Goal: Information Seeking & Learning: Learn about a topic

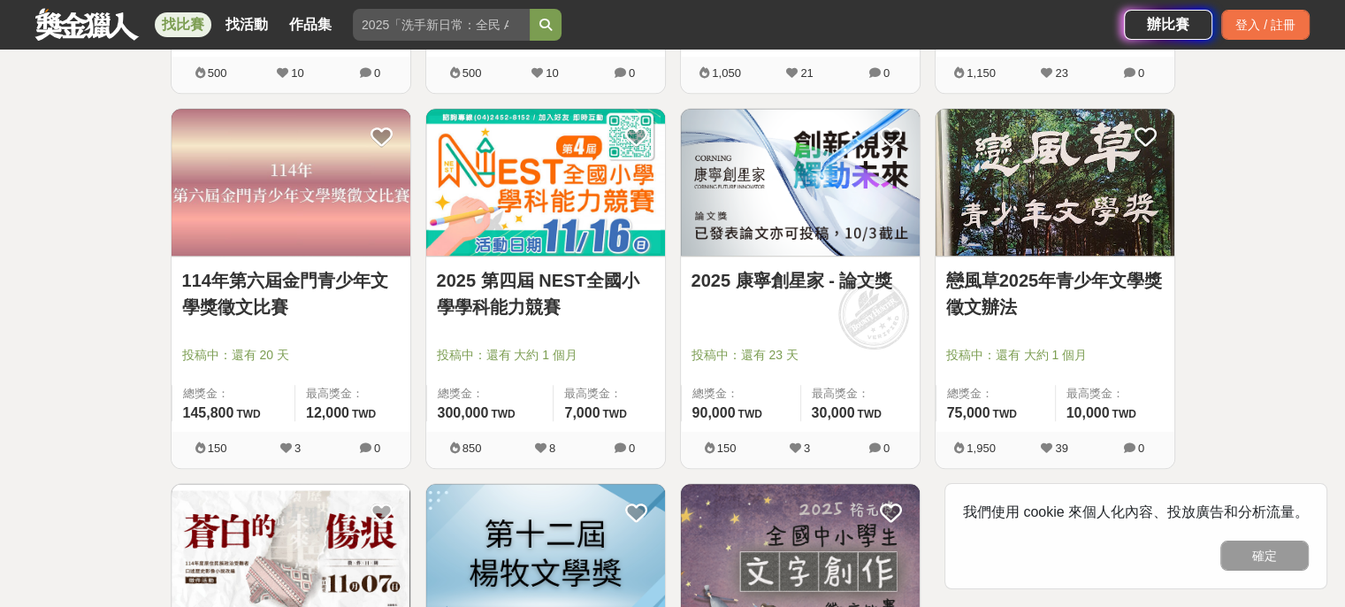
scroll to position [1680, 0]
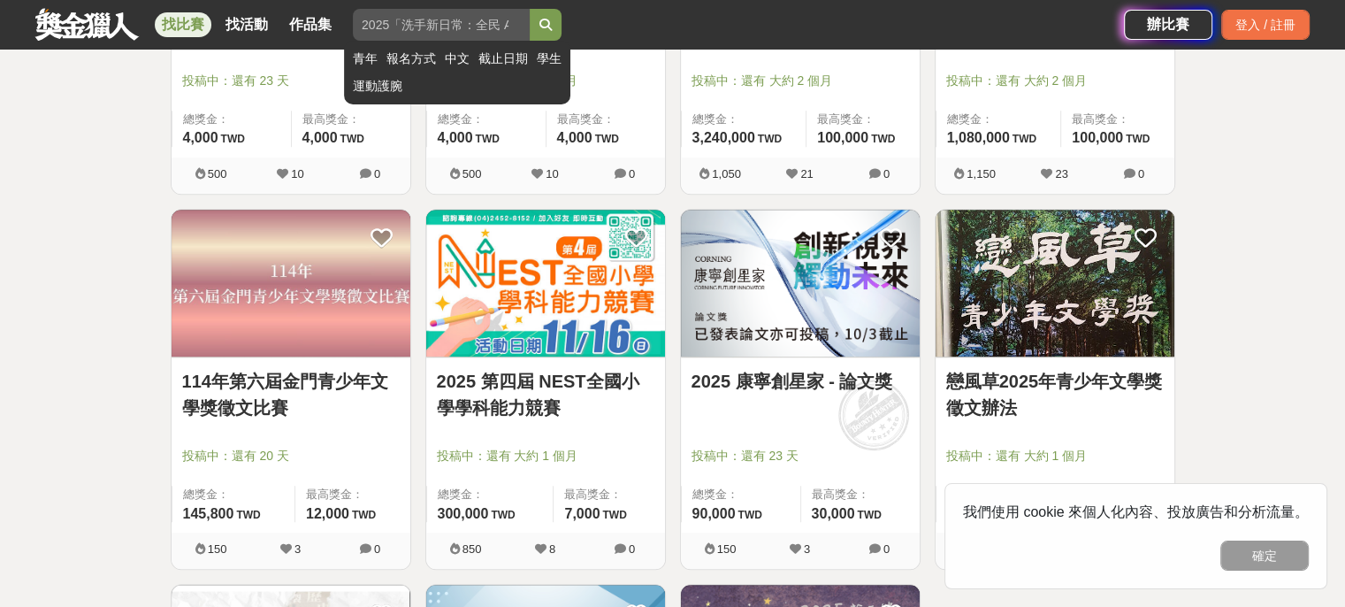
click at [412, 35] on input "search" at bounding box center [441, 25] width 177 height 32
type input "寫生"
click at [530, 9] on button "submit" at bounding box center [546, 25] width 32 height 32
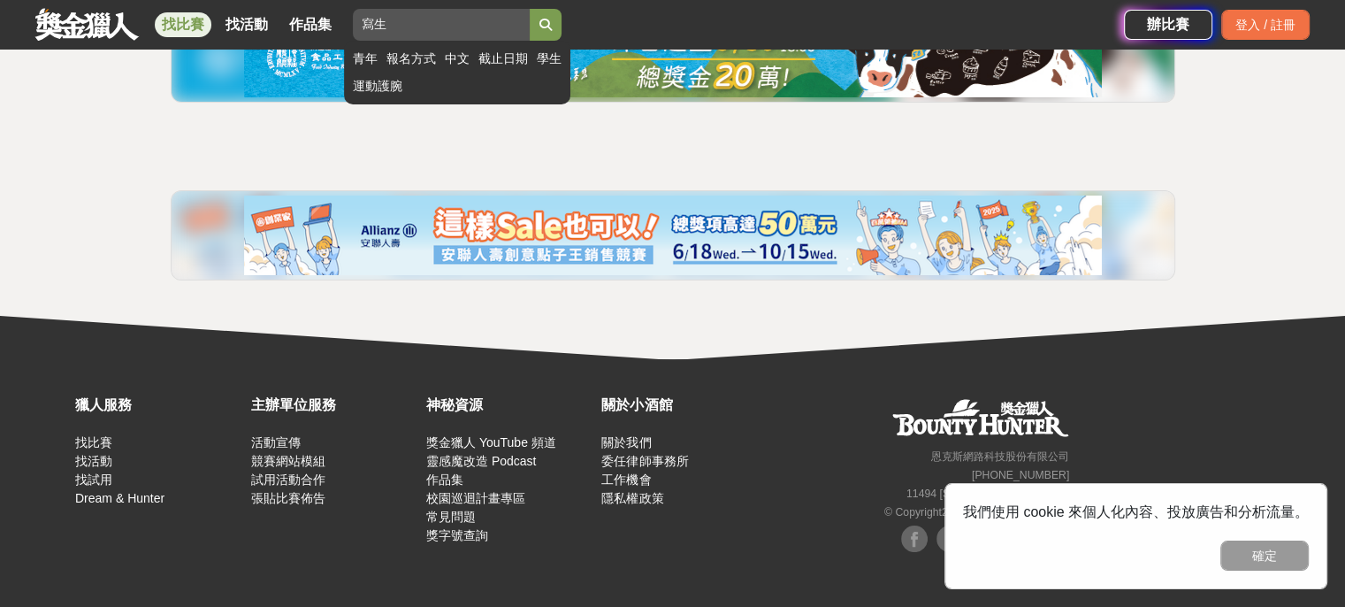
scroll to position [249, 0]
click at [553, 32] on button "submit" at bounding box center [546, 25] width 32 height 32
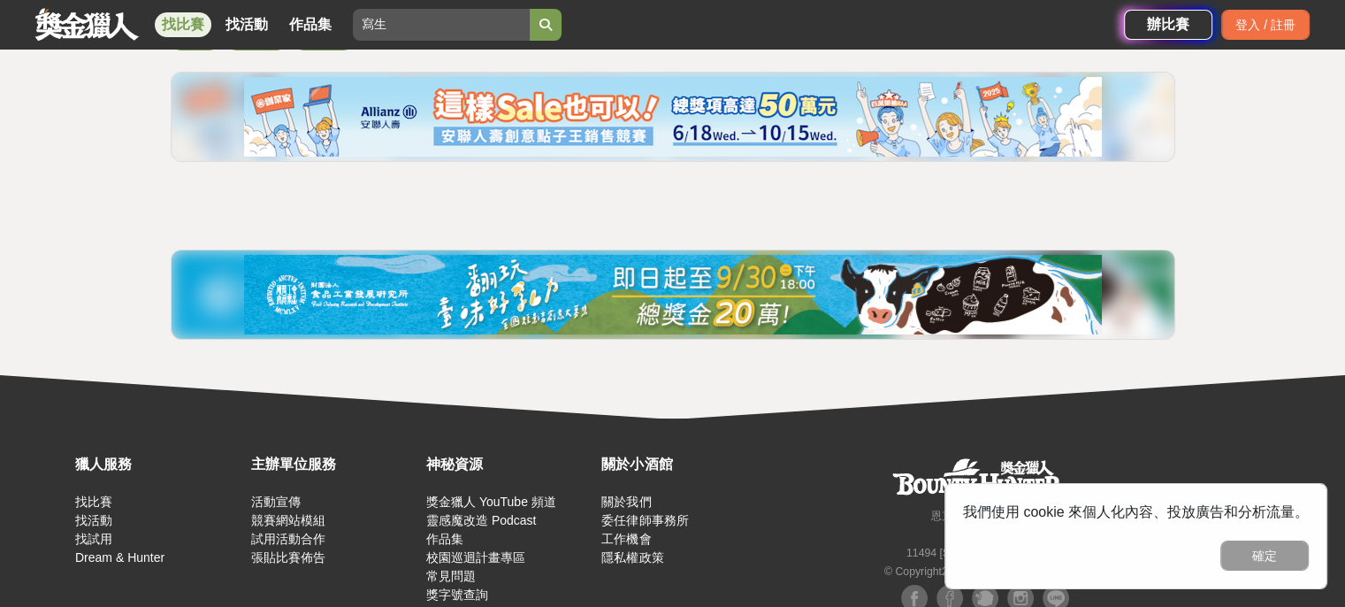
scroll to position [0, 0]
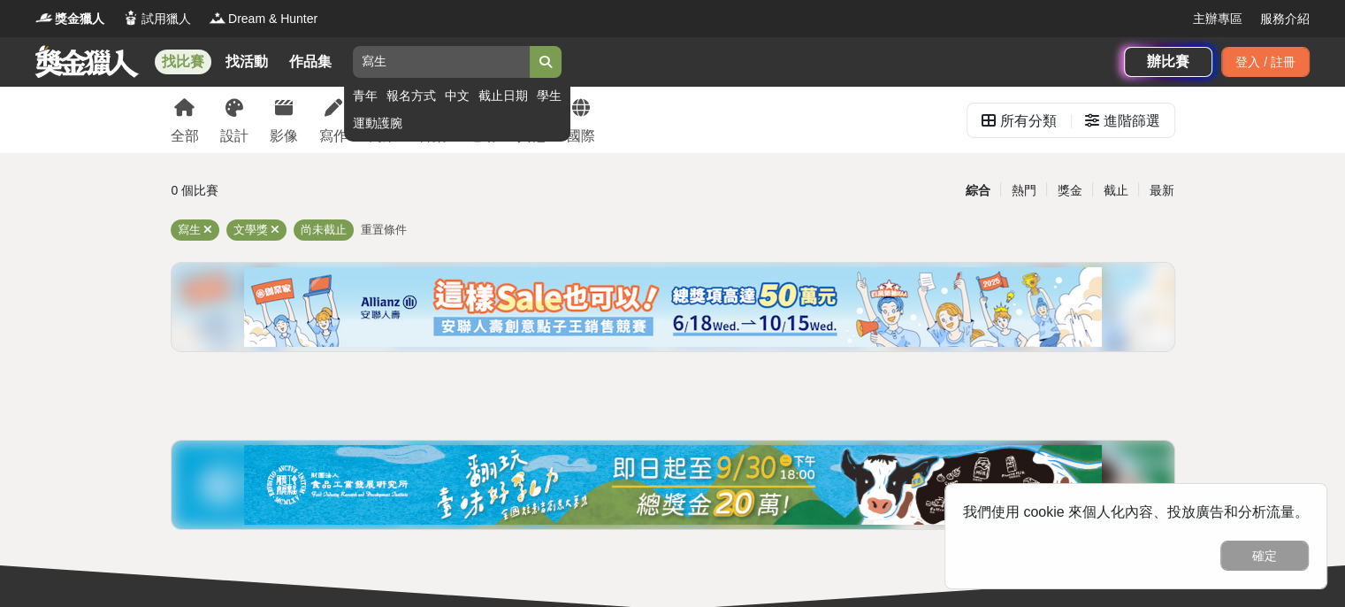
click at [561, 57] on button "submit" at bounding box center [546, 62] width 32 height 32
click at [551, 63] on icon "submit" at bounding box center [545, 62] width 12 height 12
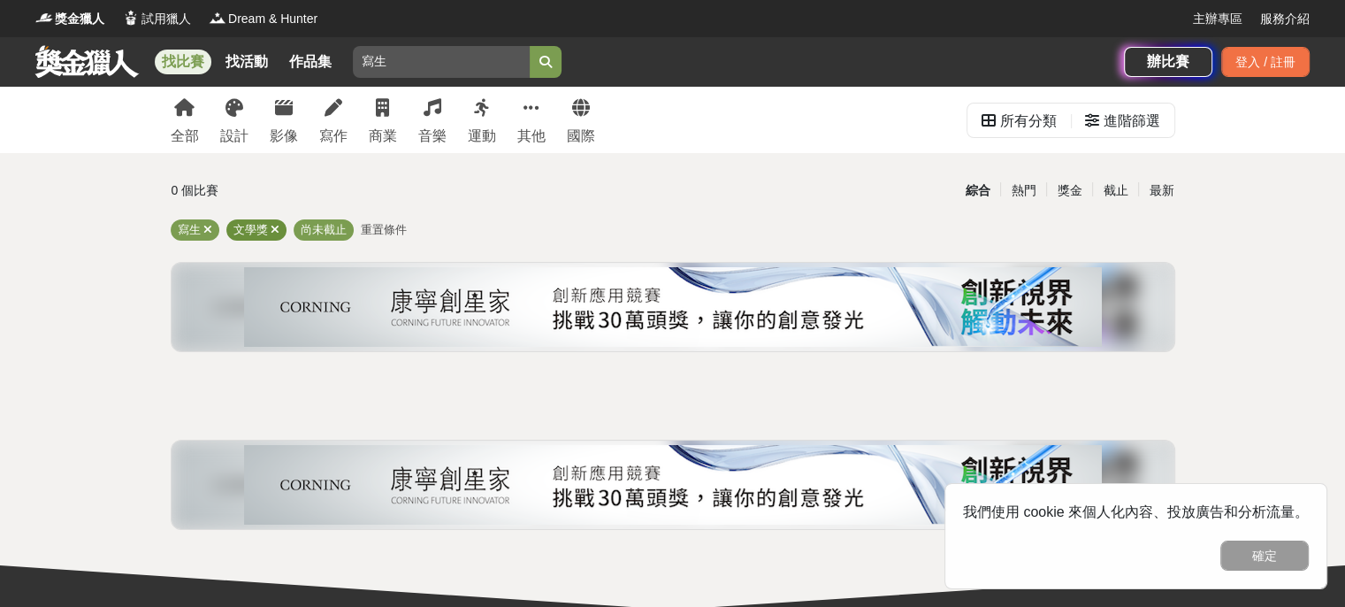
click at [271, 232] on icon at bounding box center [275, 229] width 9 height 11
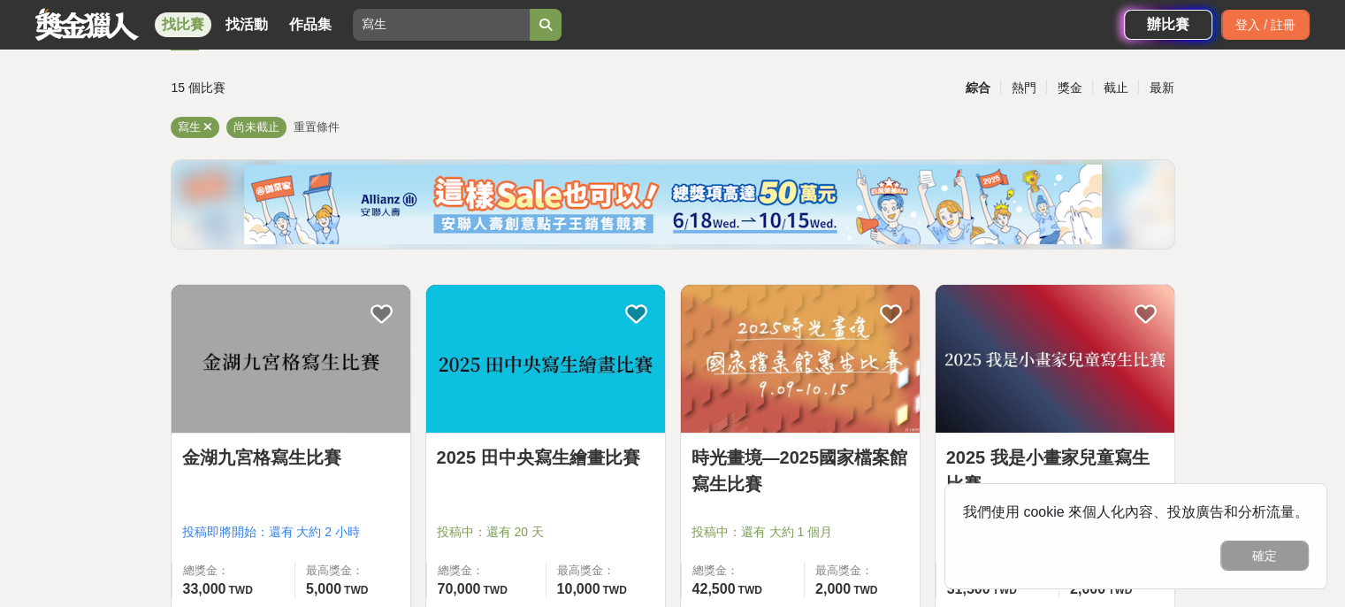
scroll to position [265, 0]
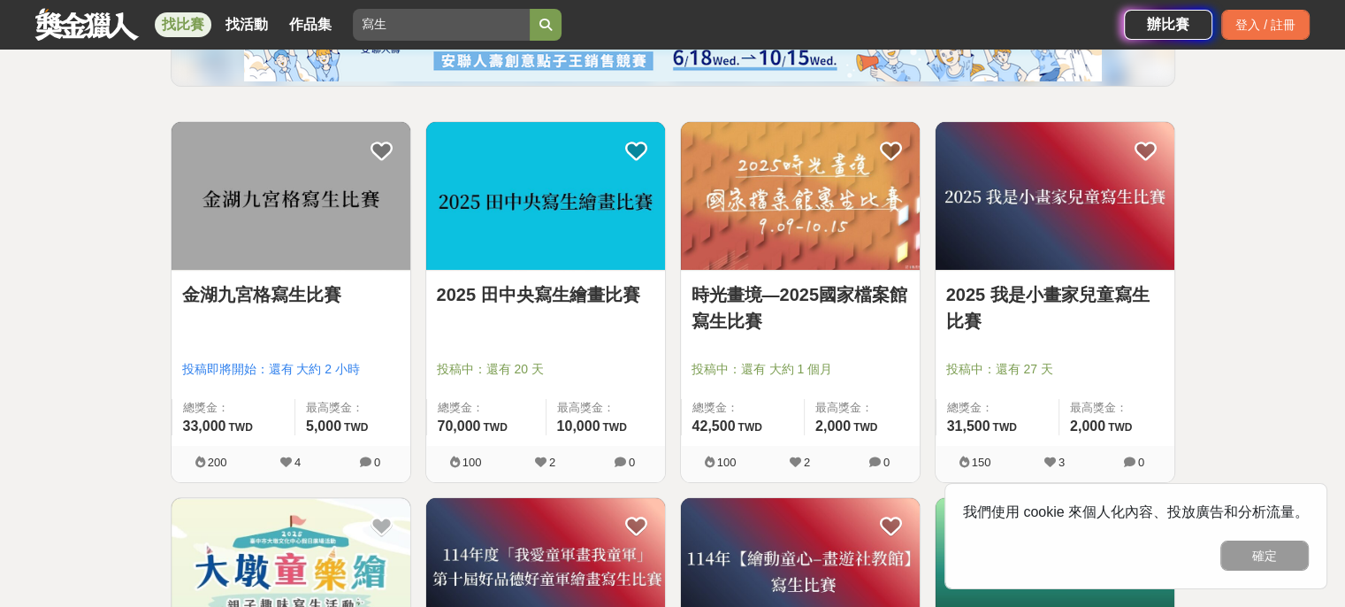
click at [574, 238] on img at bounding box center [545, 196] width 239 height 148
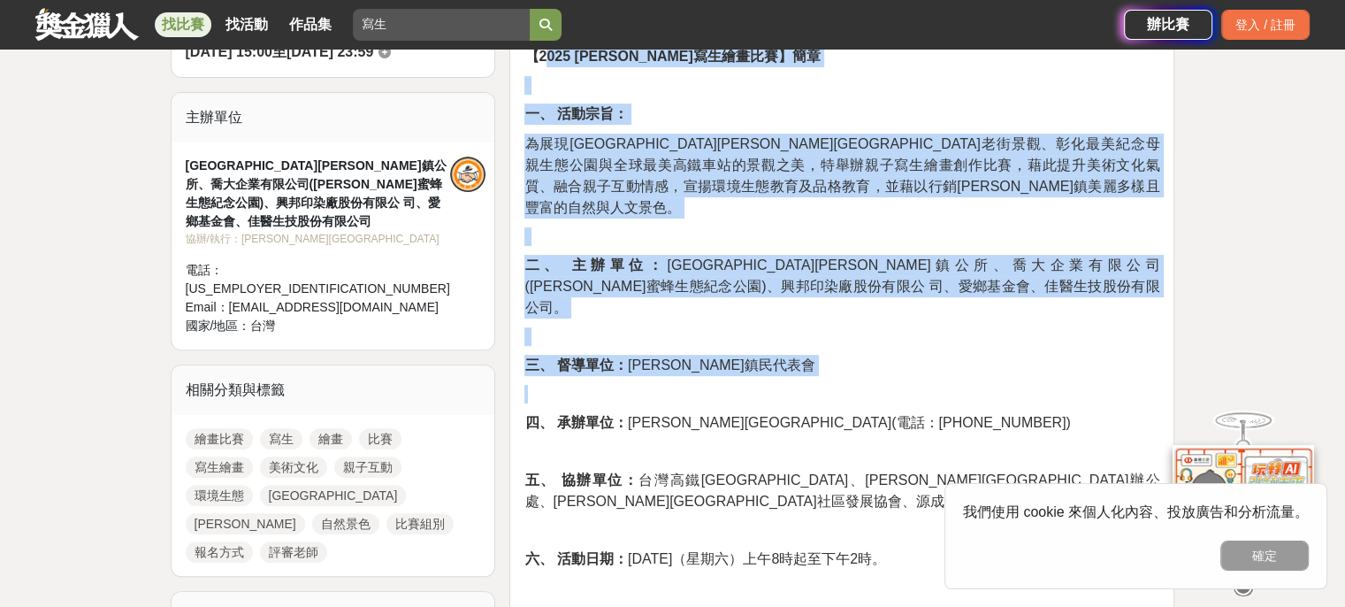
scroll to position [973, 0]
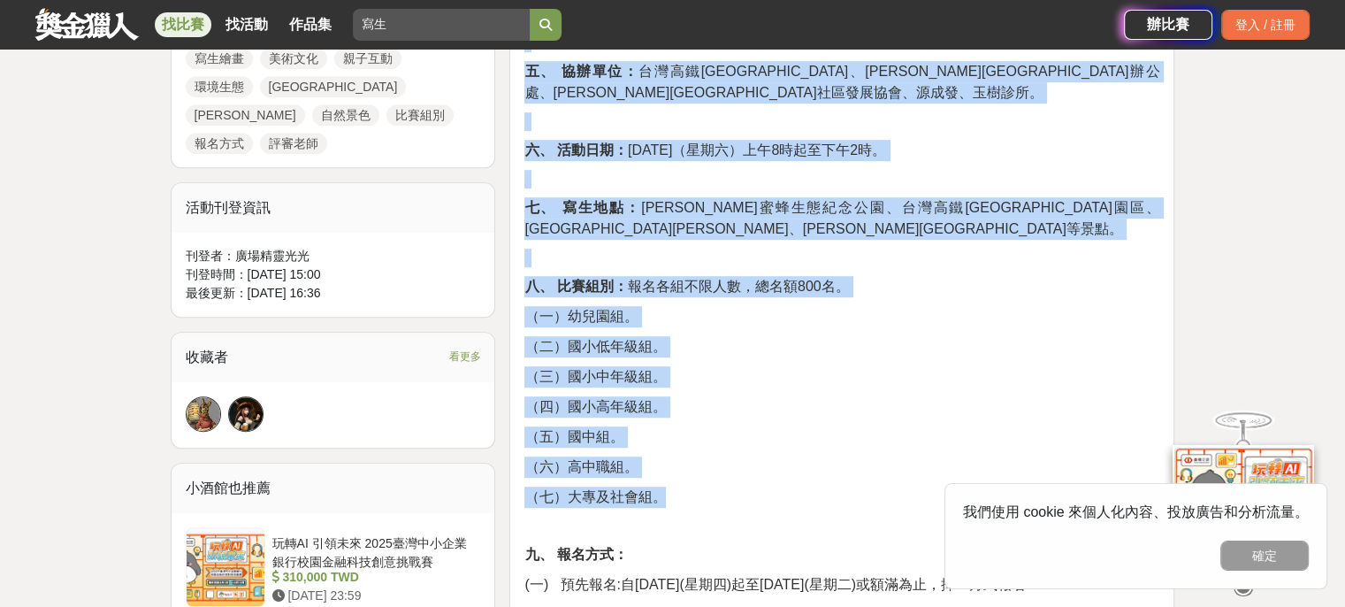
drag, startPoint x: 531, startPoint y: 79, endPoint x: 665, endPoint y: 436, distance: 381.3
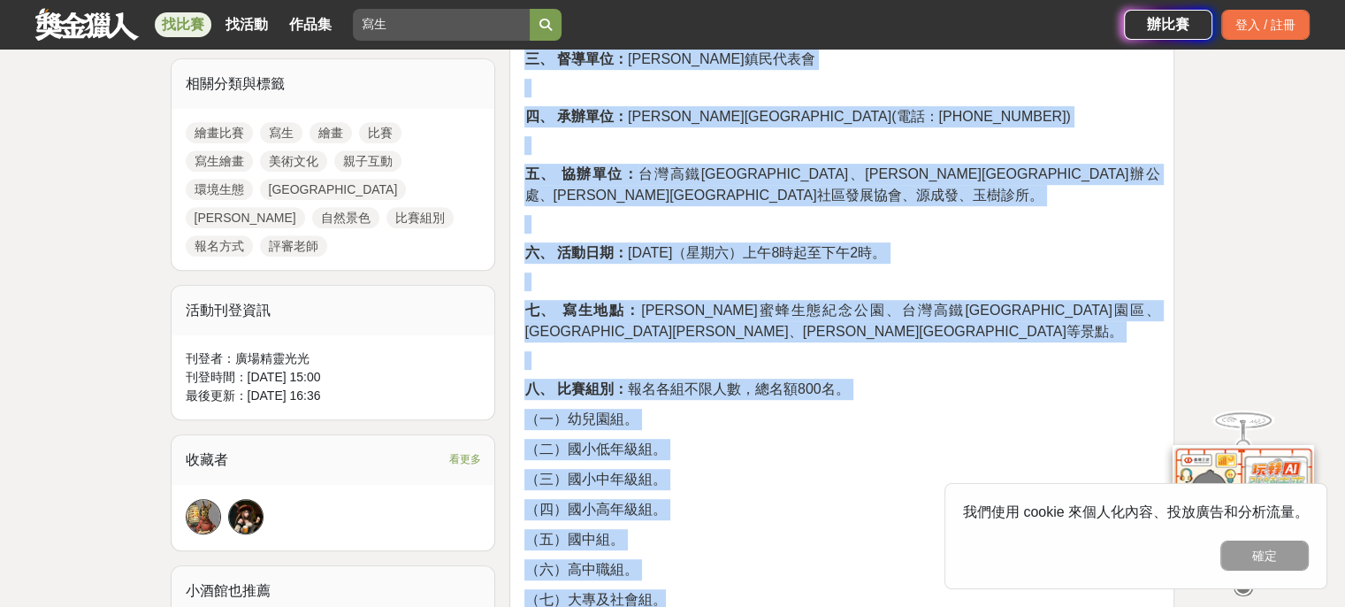
scroll to position [531, 0]
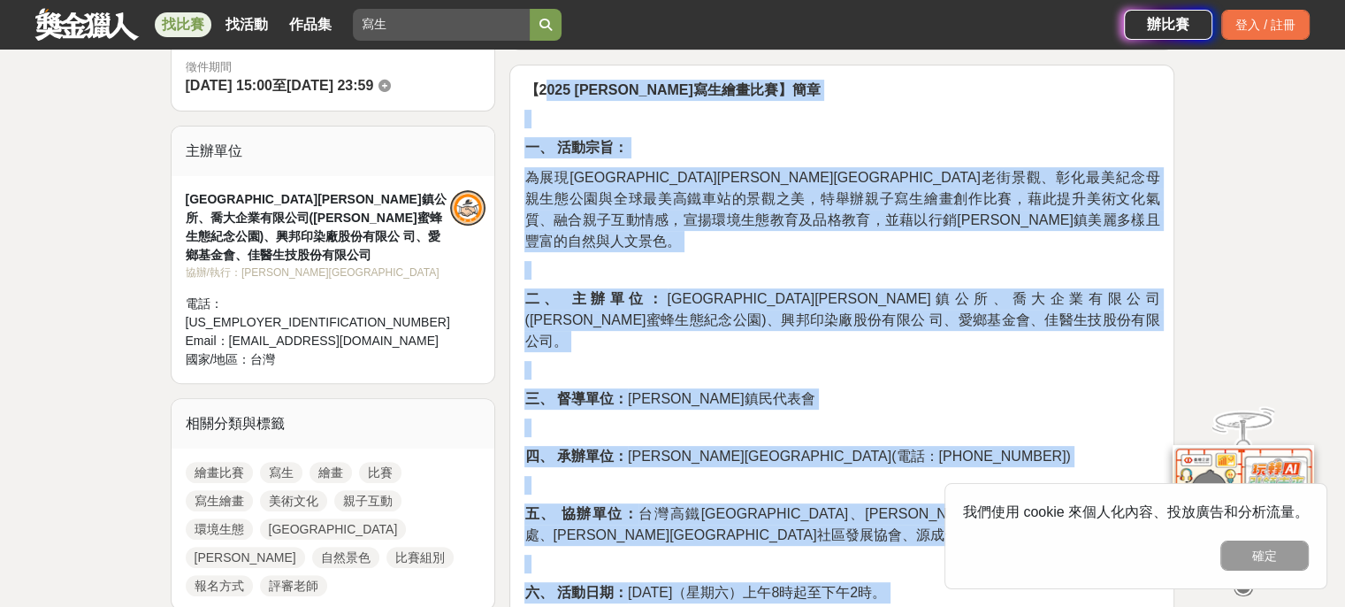
copy div "【8269 loremipsu】do s、 amet： consecteturad、elitseddoeiusmodtemporinci，utlaboreet…"
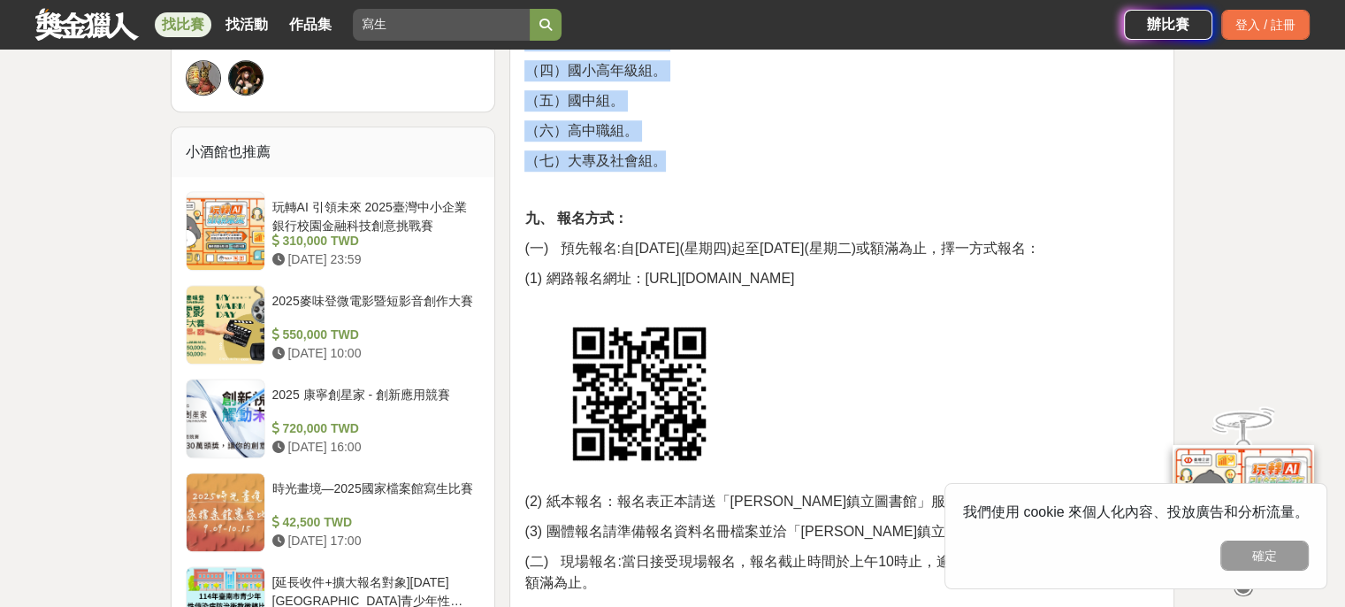
scroll to position [1503, 0]
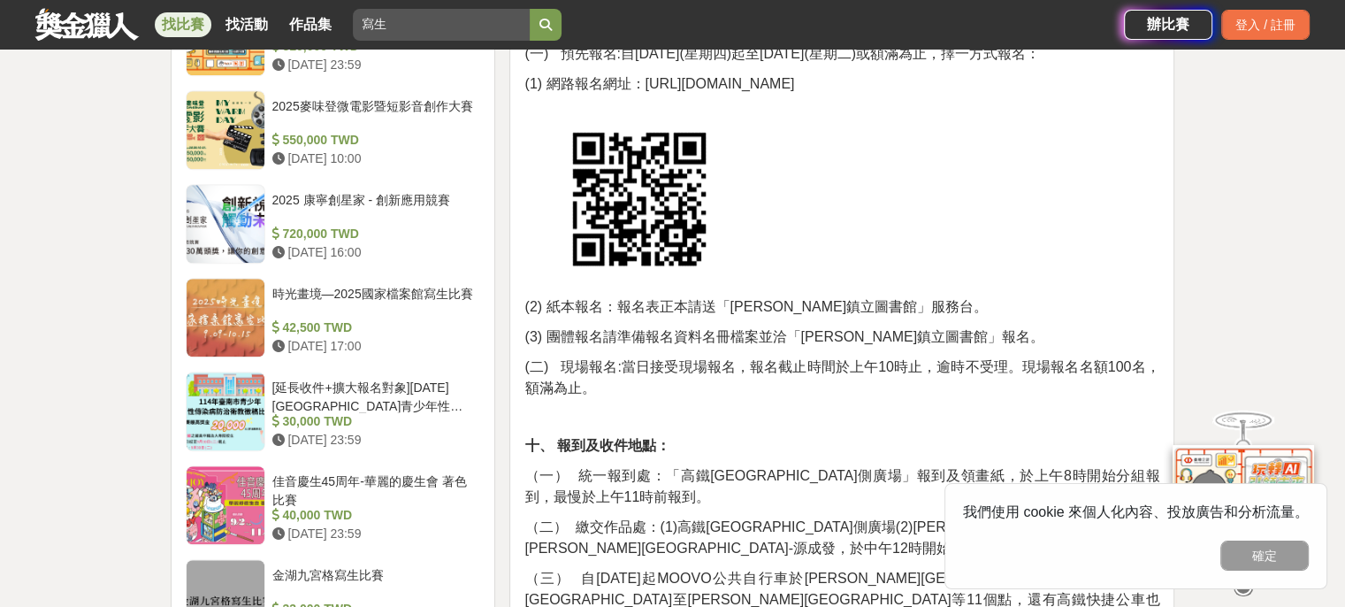
click at [936, 359] on span "(二) 現場報名:當日接受現場報名，報名截止時間於上午10時止，逾時不受理。現場報名名額100名，額滿為止。" at bounding box center [841, 377] width 635 height 36
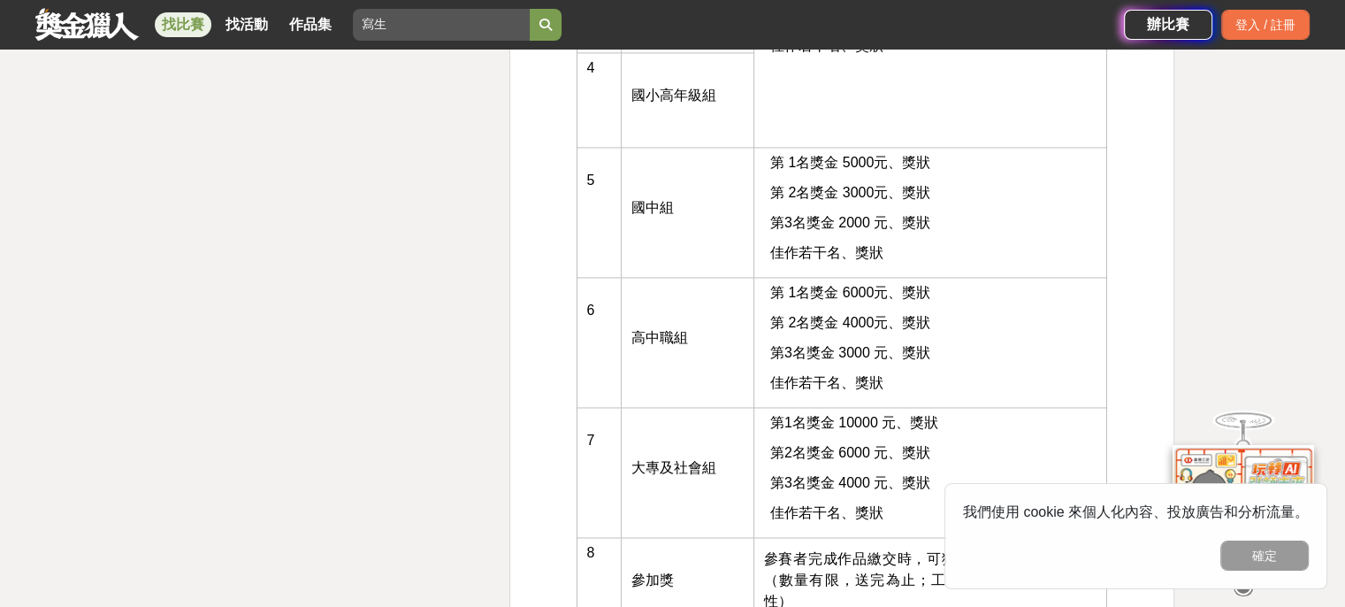
scroll to position [2741, 0]
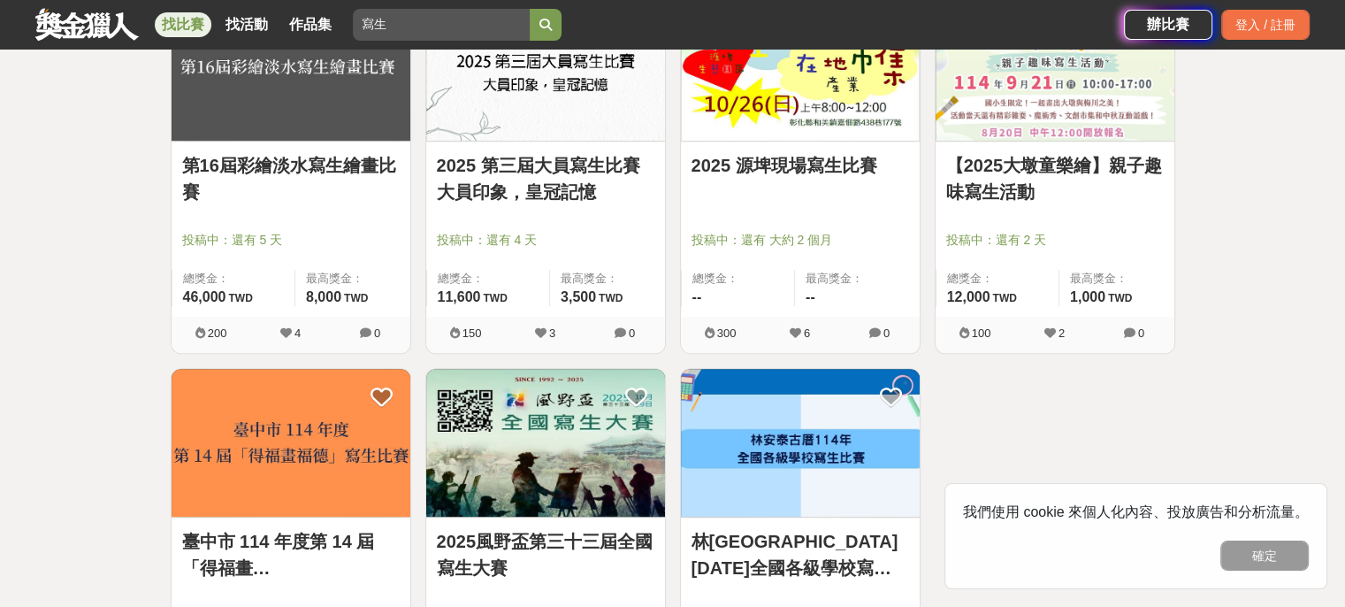
scroll to position [1238, 0]
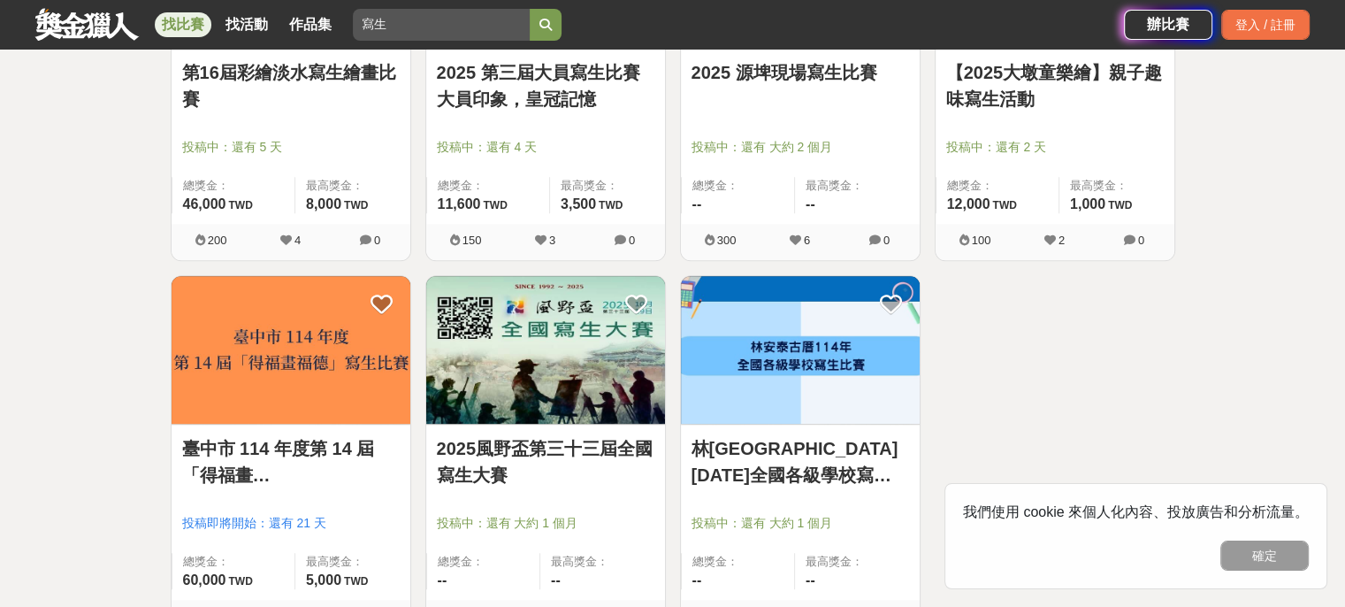
click at [541, 474] on link "2025風野盃第三十三屆全國寫生大賽" at bounding box center [546, 461] width 218 height 53
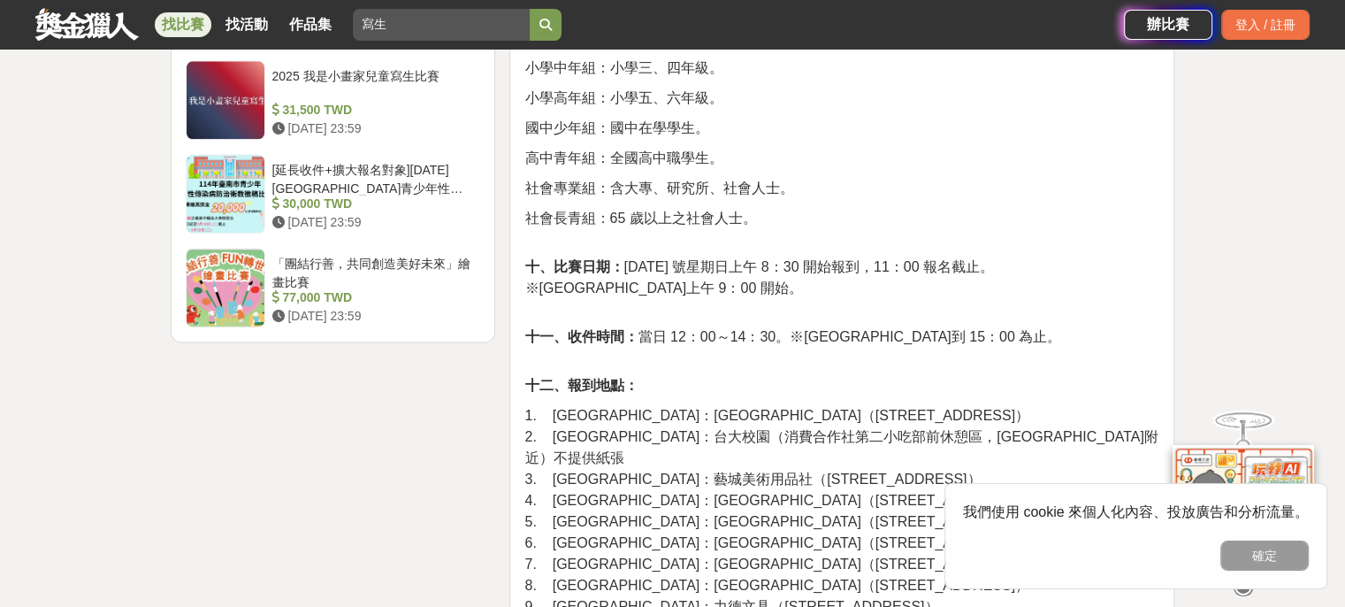
scroll to position [2387, 0]
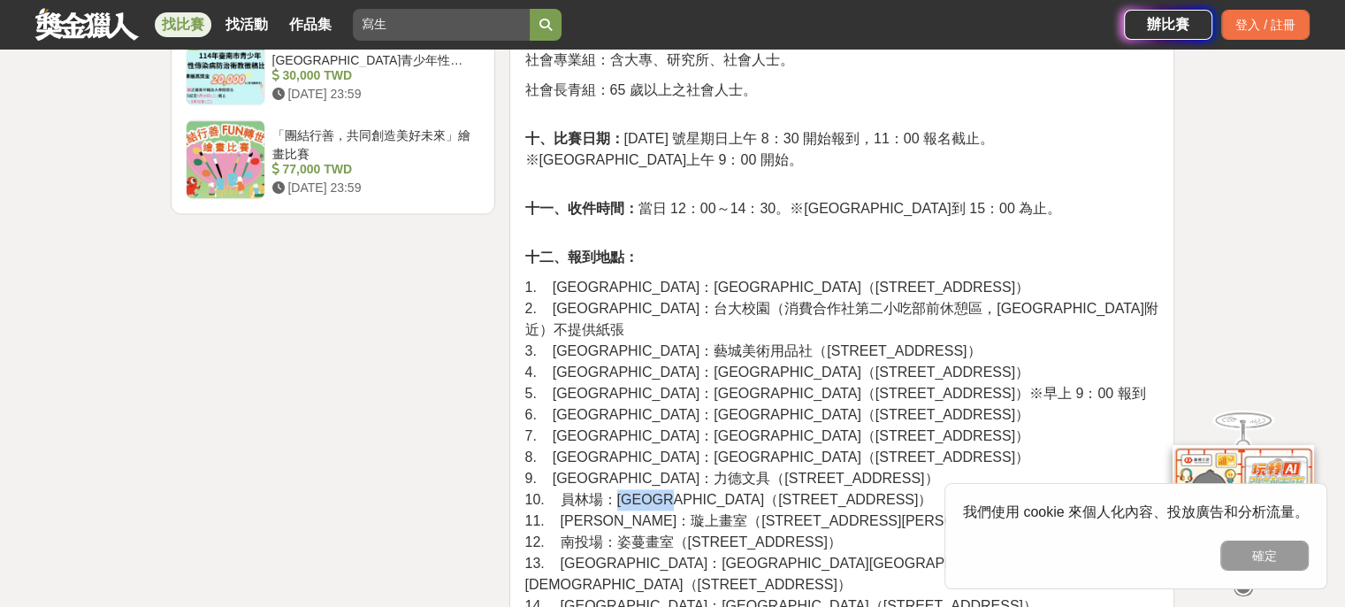
drag, startPoint x: 631, startPoint y: 391, endPoint x: 696, endPoint y: 390, distance: 64.6
click at [696, 492] on span "10. 員林場：[GEOGRAPHIC_DATA]（[STREET_ADDRESS]）" at bounding box center [728, 499] width 408 height 15
copy span "京雅藝術空間"
click at [706, 513] on span "11. [PERSON_NAME]：璇上畫室（[STREET_ADDRESS][PERSON_NAME]）" at bounding box center [777, 520] width 507 height 15
drag, startPoint x: 608, startPoint y: 369, endPoint x: 661, endPoint y: 373, distance: 53.2
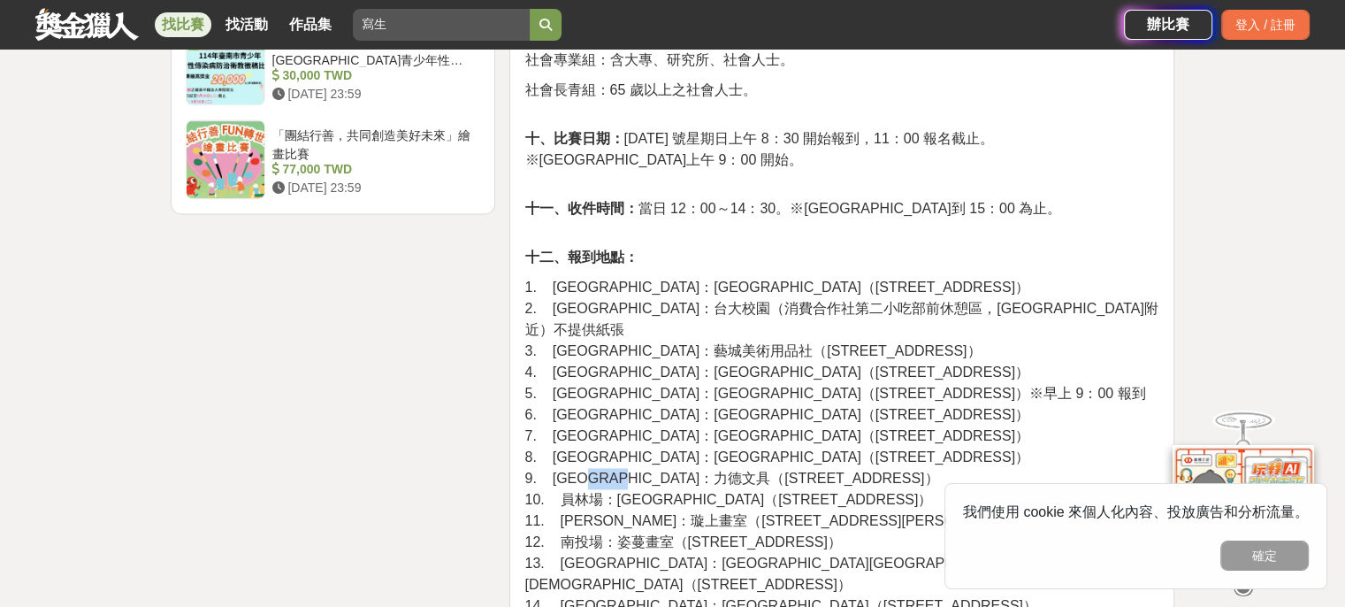
click at [661, 470] on span "9. [GEOGRAPHIC_DATA]：力德文具（[STREET_ADDRESS]）" at bounding box center [731, 477] width 414 height 15
copy span "力德文具"
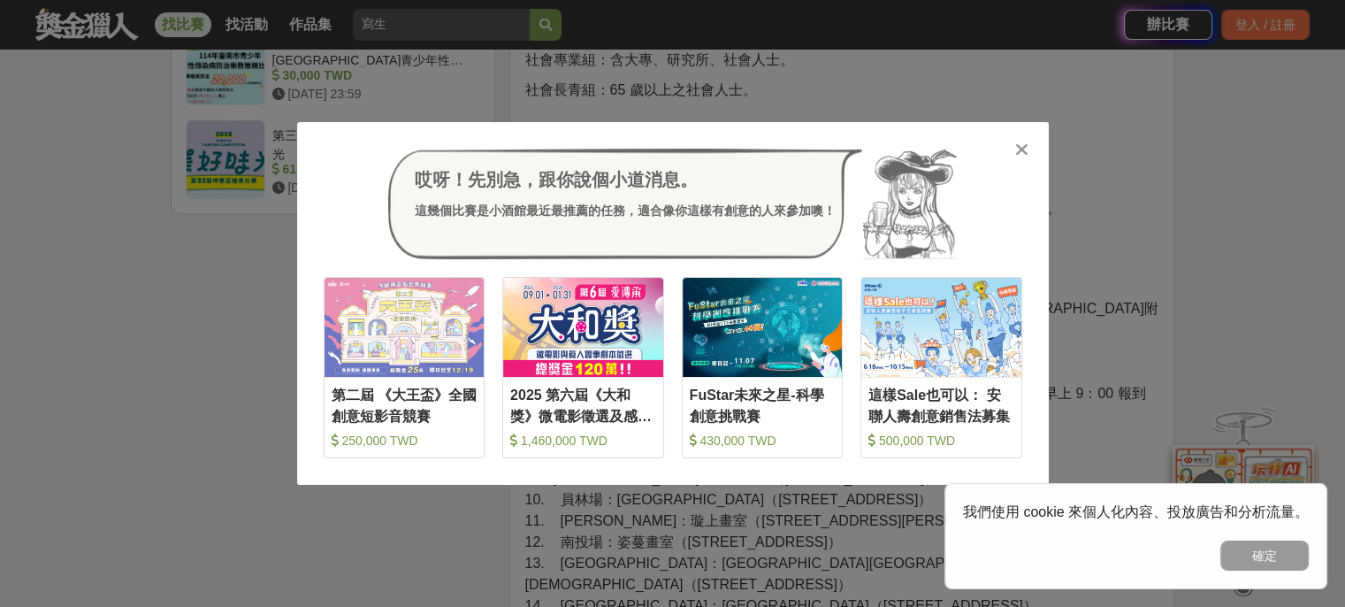
click at [1025, 148] on icon at bounding box center [1021, 150] width 13 height 18
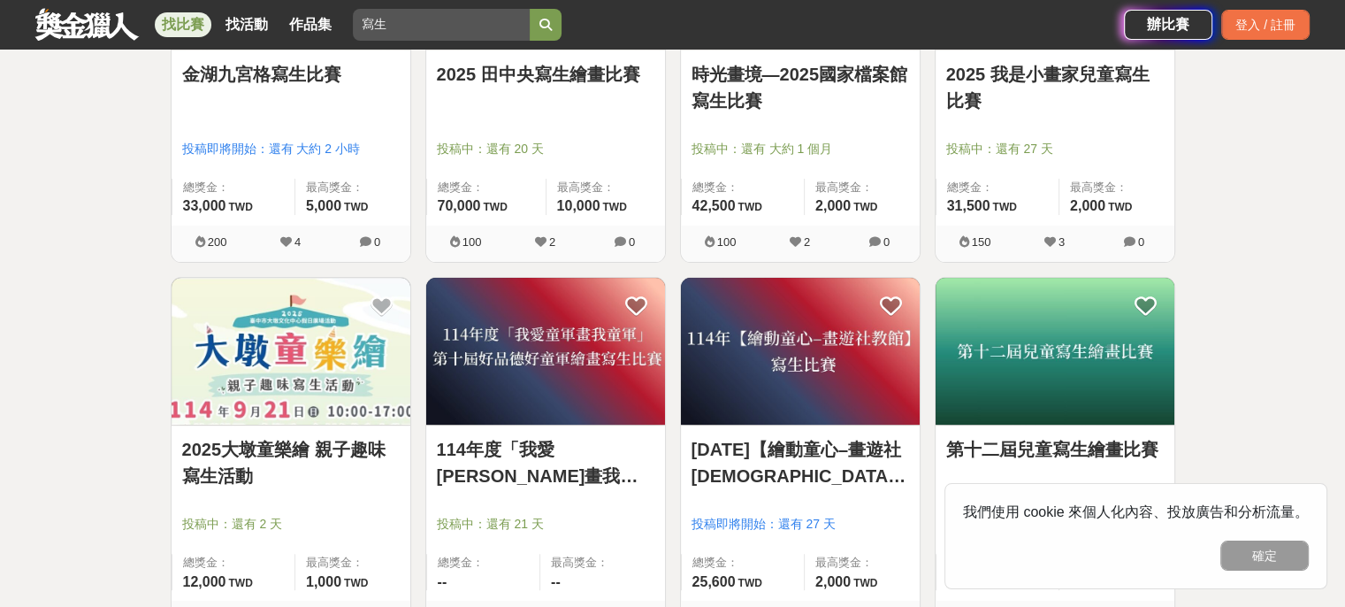
scroll to position [354, 0]
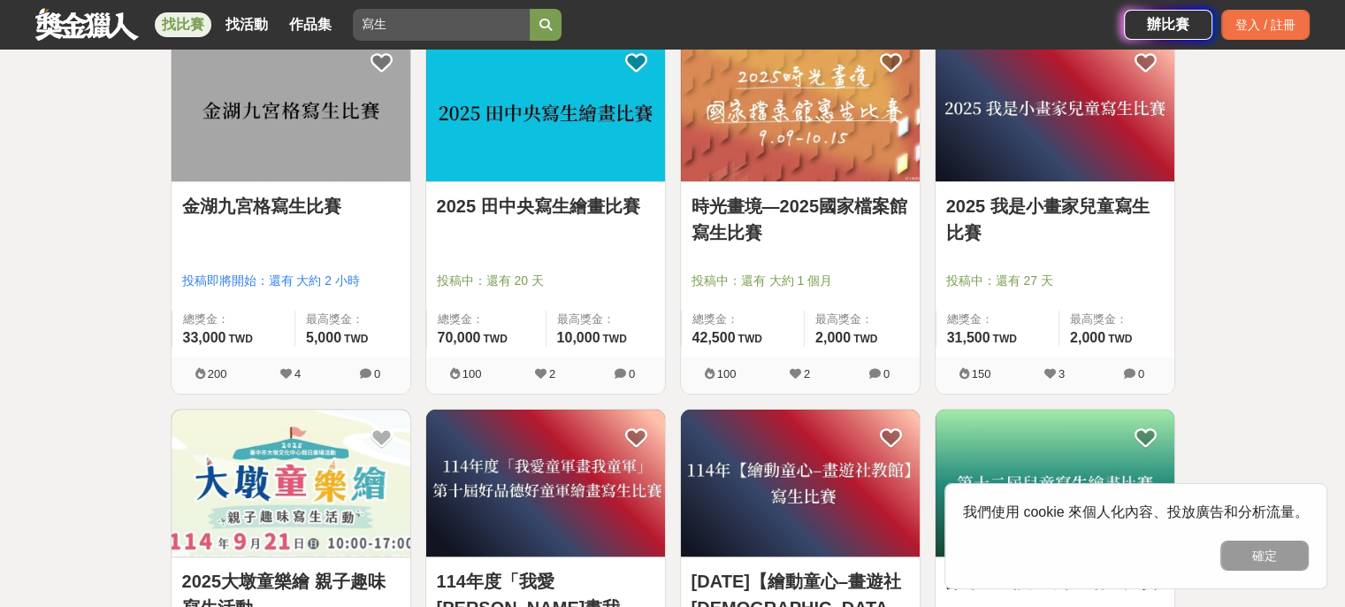
click at [586, 164] on img at bounding box center [545, 108] width 239 height 148
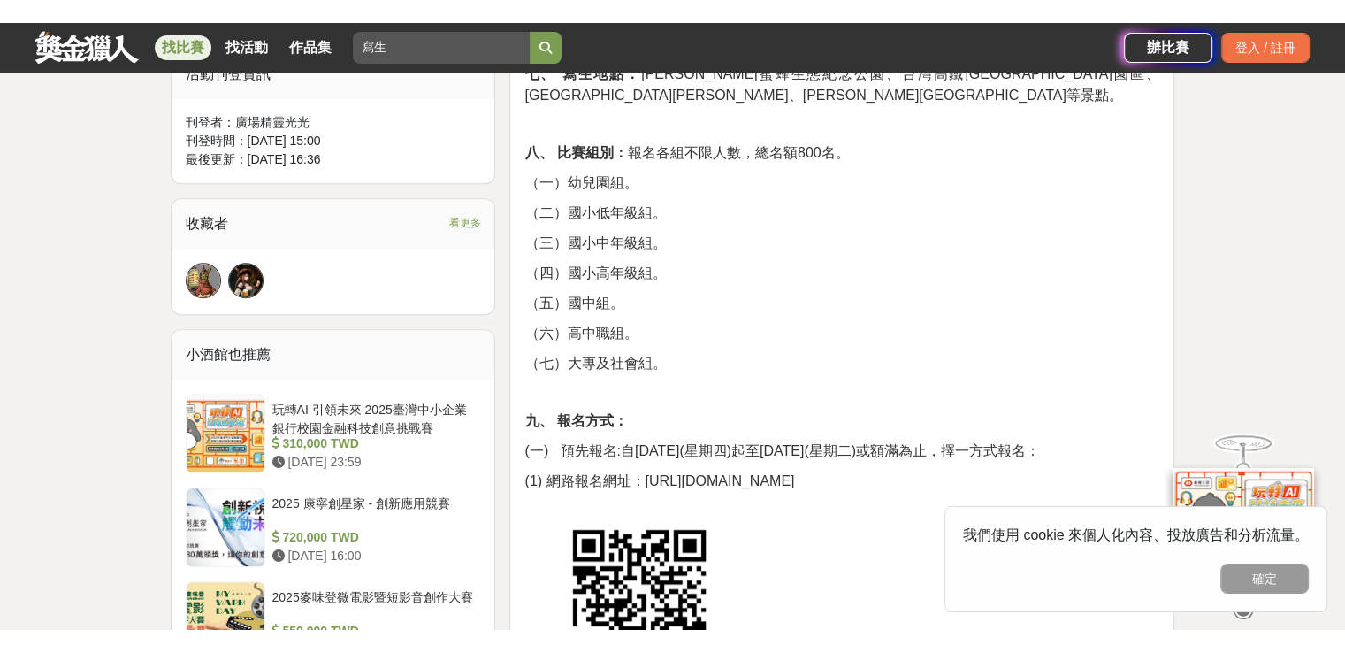
scroll to position [1238, 0]
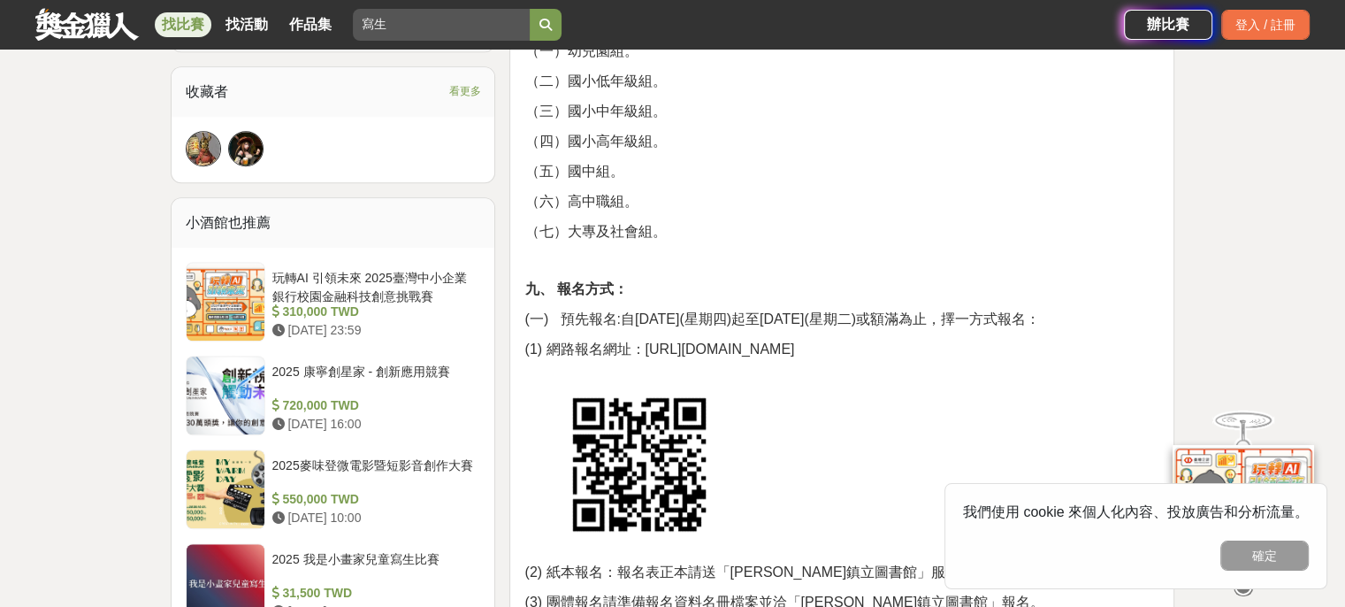
drag, startPoint x: 637, startPoint y: 282, endPoint x: 1025, endPoint y: 271, distance: 387.4
copy span "[URL][DOMAIN_NAME]"
click at [788, 396] on p at bounding box center [841, 463] width 635 height 135
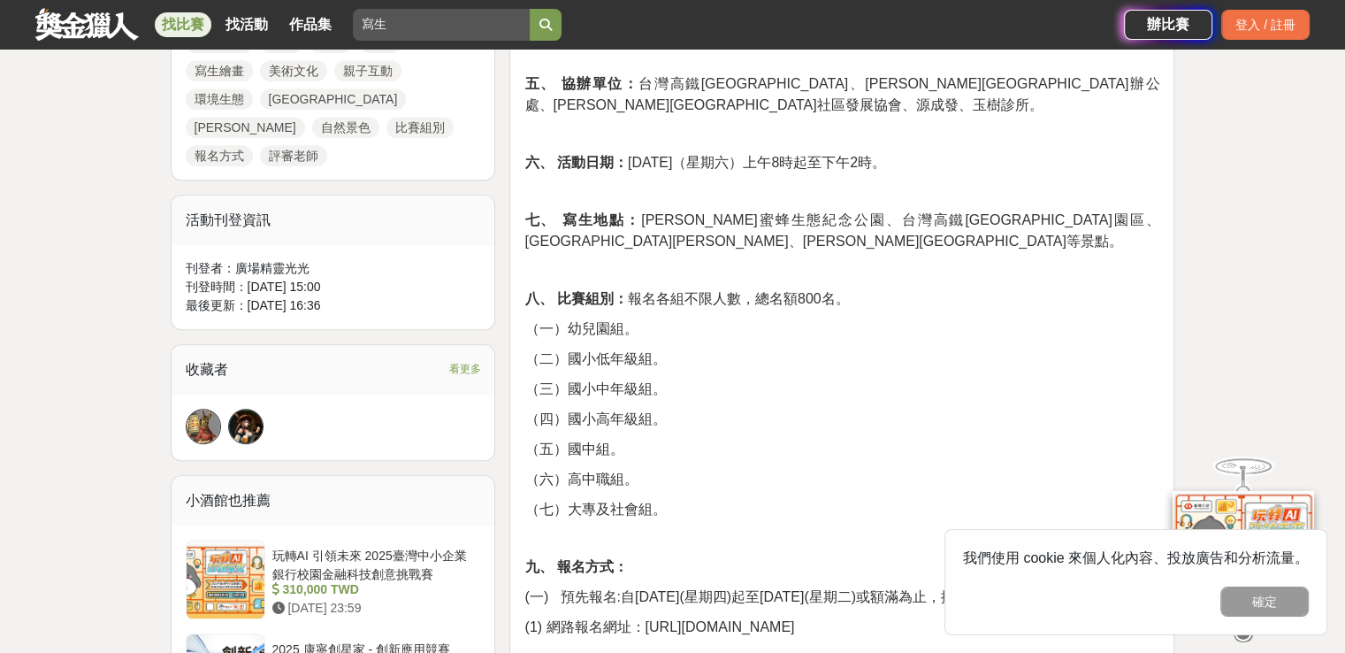
scroll to position [796, 0]
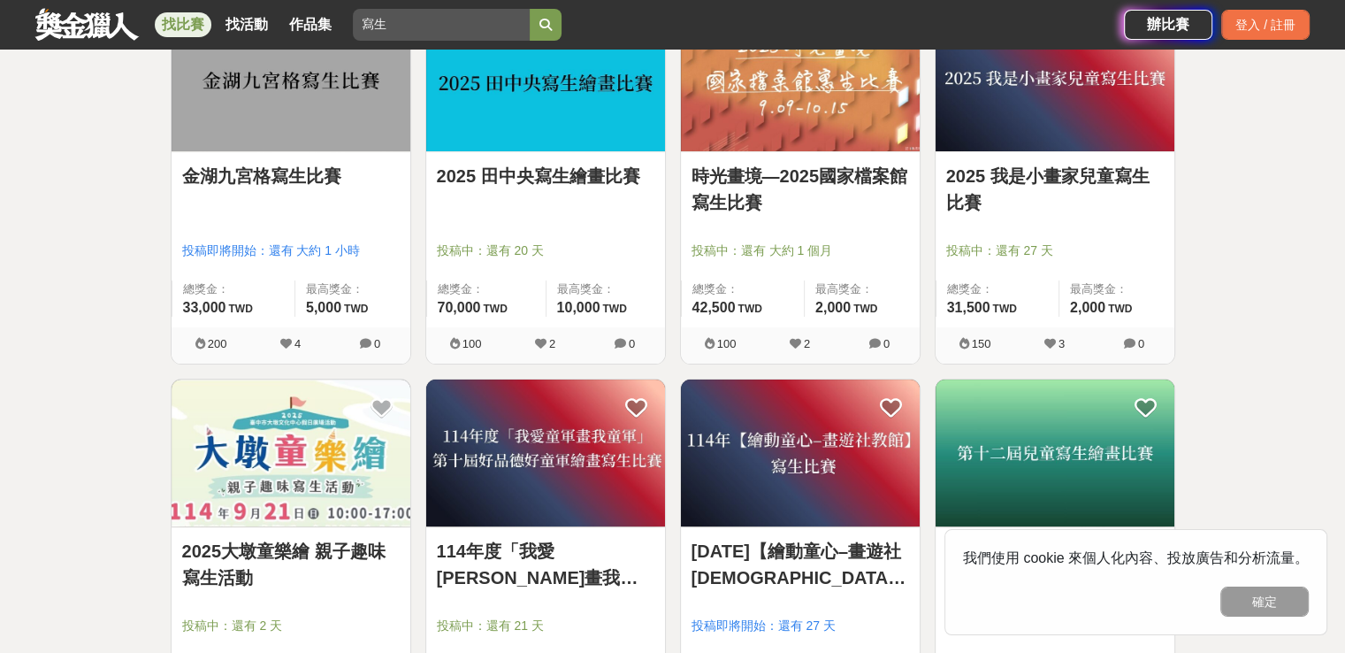
scroll to position [354, 0]
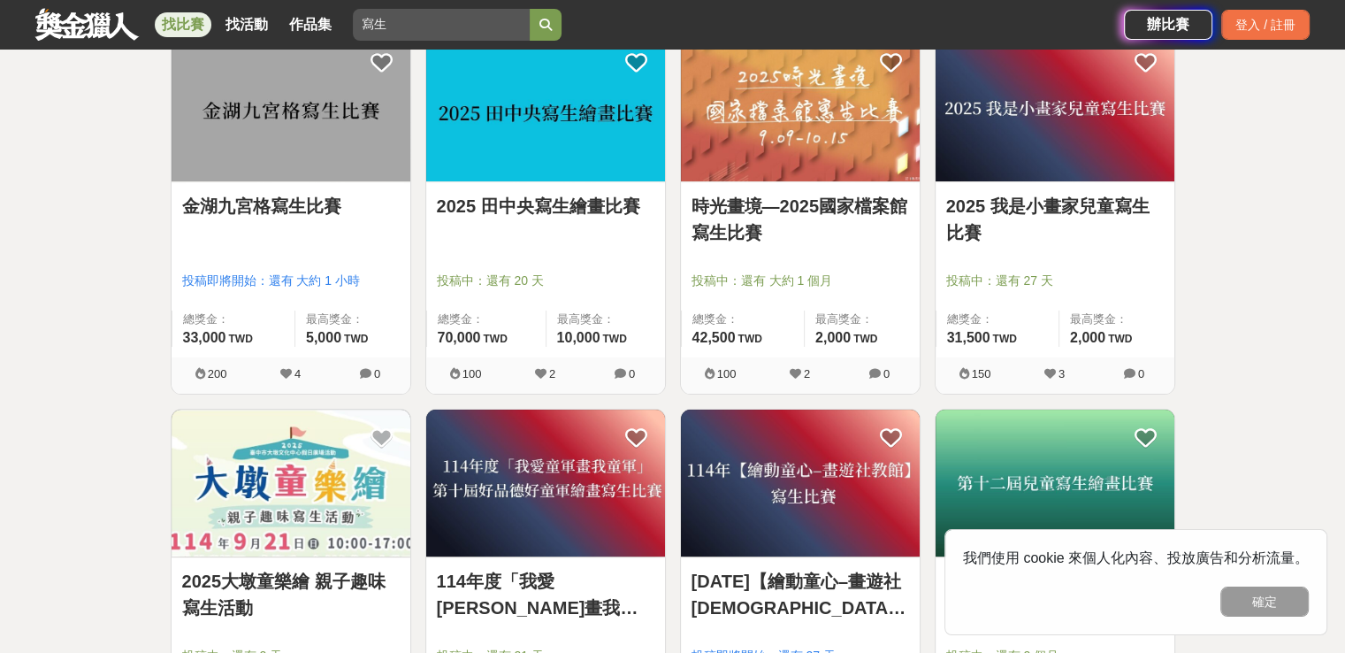
click at [821, 220] on link "時光畫境—2025國家檔案館寫生比賽" at bounding box center [800, 219] width 218 height 53
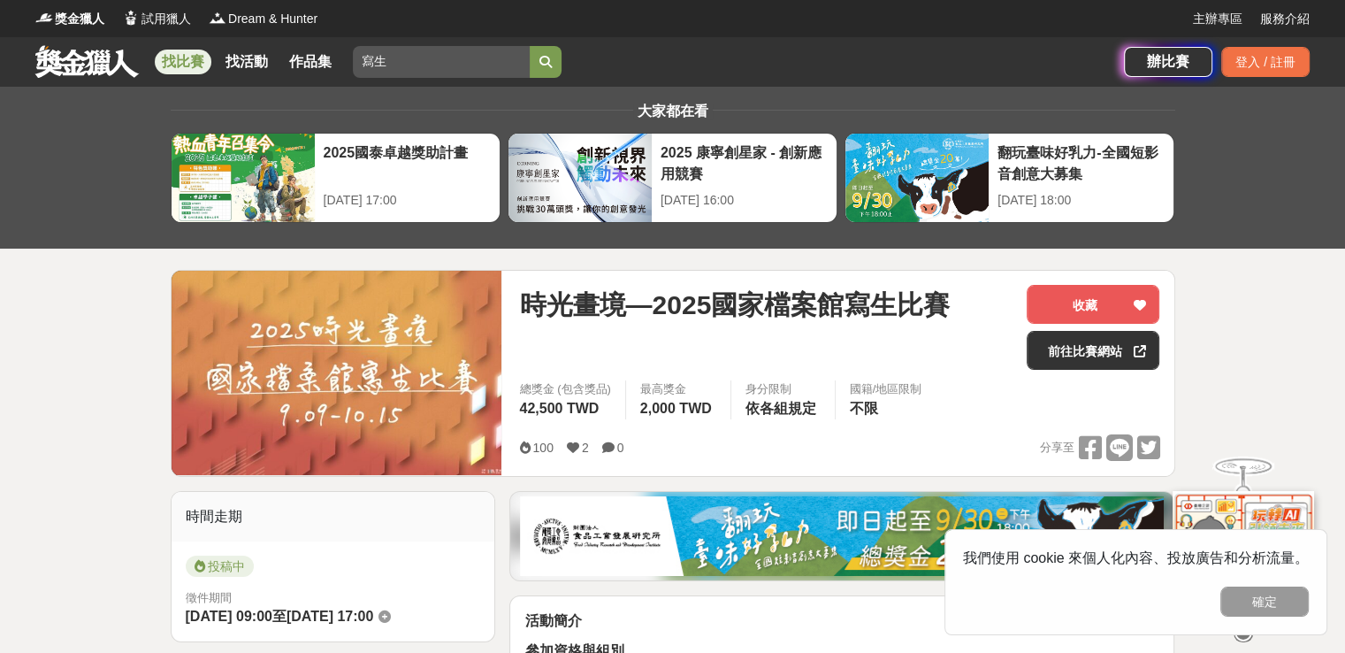
scroll to position [442, 0]
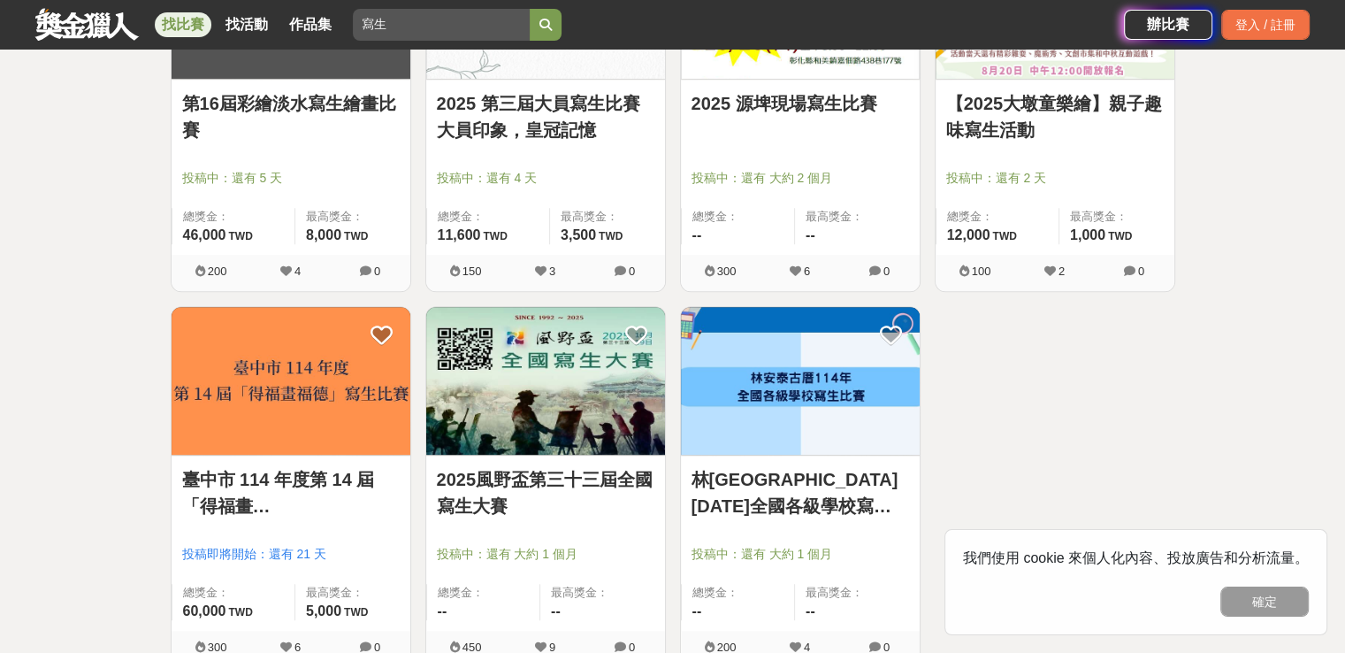
scroll to position [1238, 0]
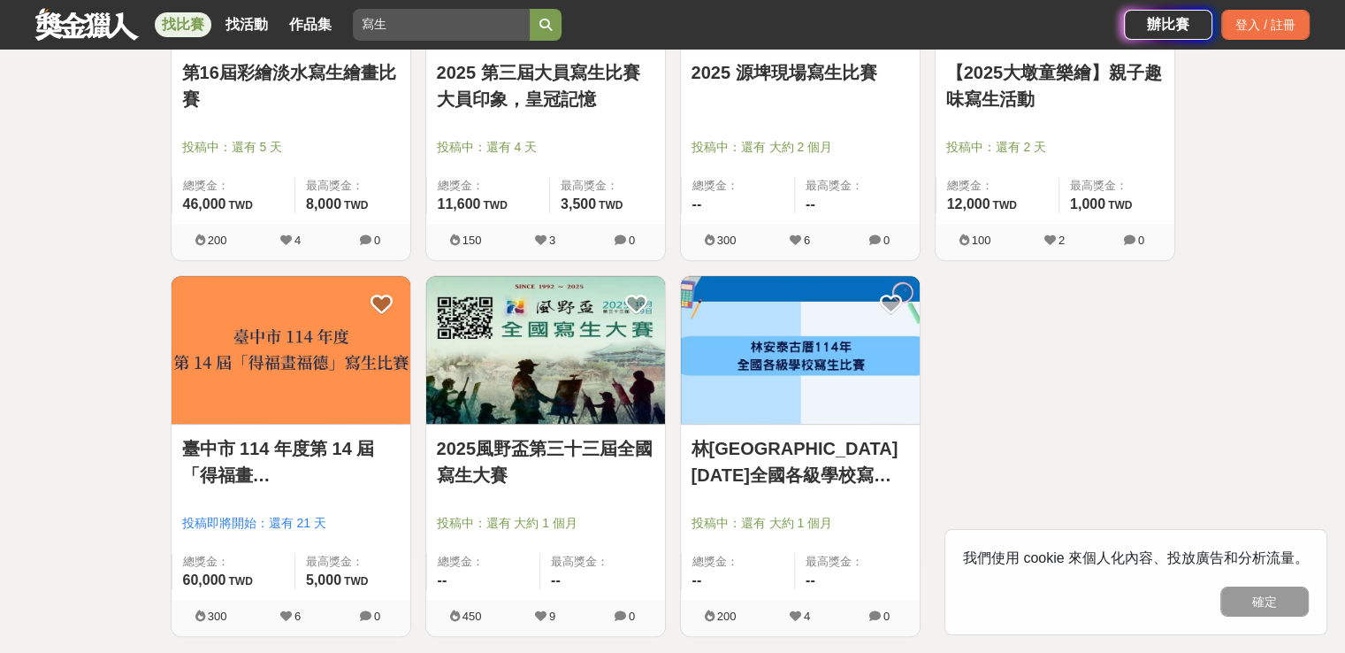
click at [579, 425] on div "2025風野盃第三十三屆全國寫生大賽 投稿中：還有 大約 1 個月 總獎金： -- 最高獎金： --" at bounding box center [545, 511] width 239 height 175
click at [591, 449] on link "2025風野盃第三十三屆全國寫生大賽" at bounding box center [546, 461] width 218 height 53
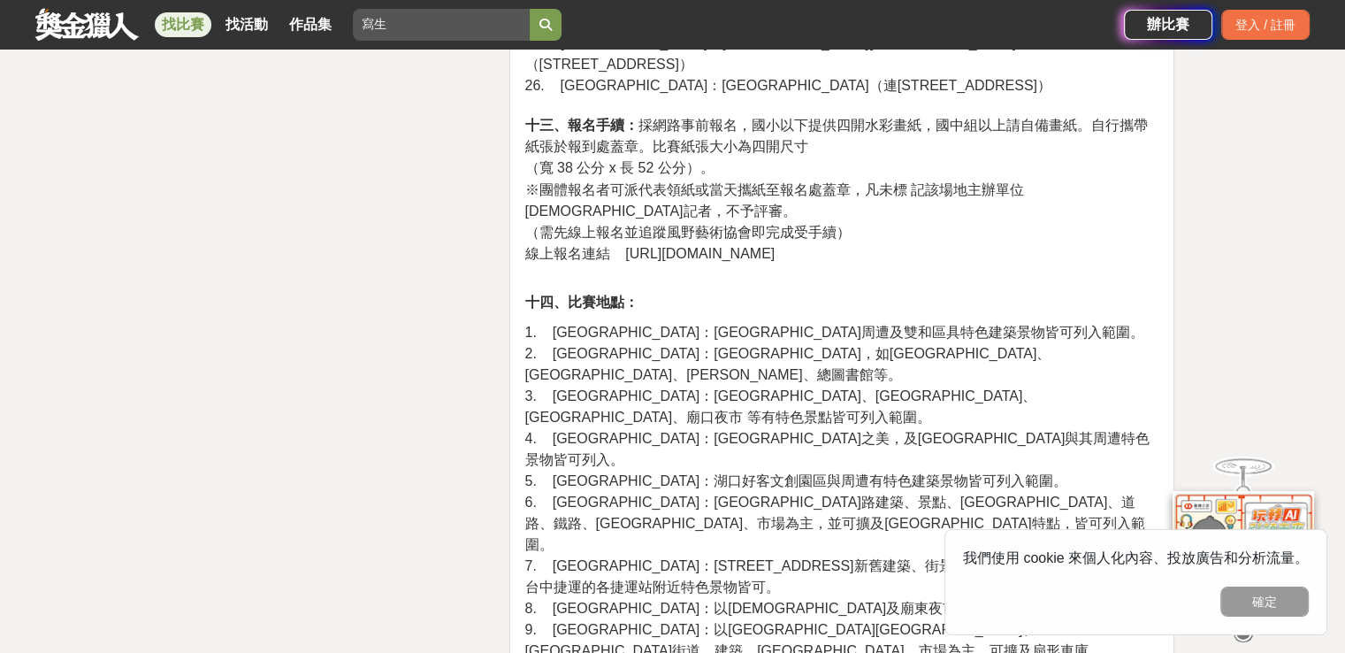
scroll to position [3095, 0]
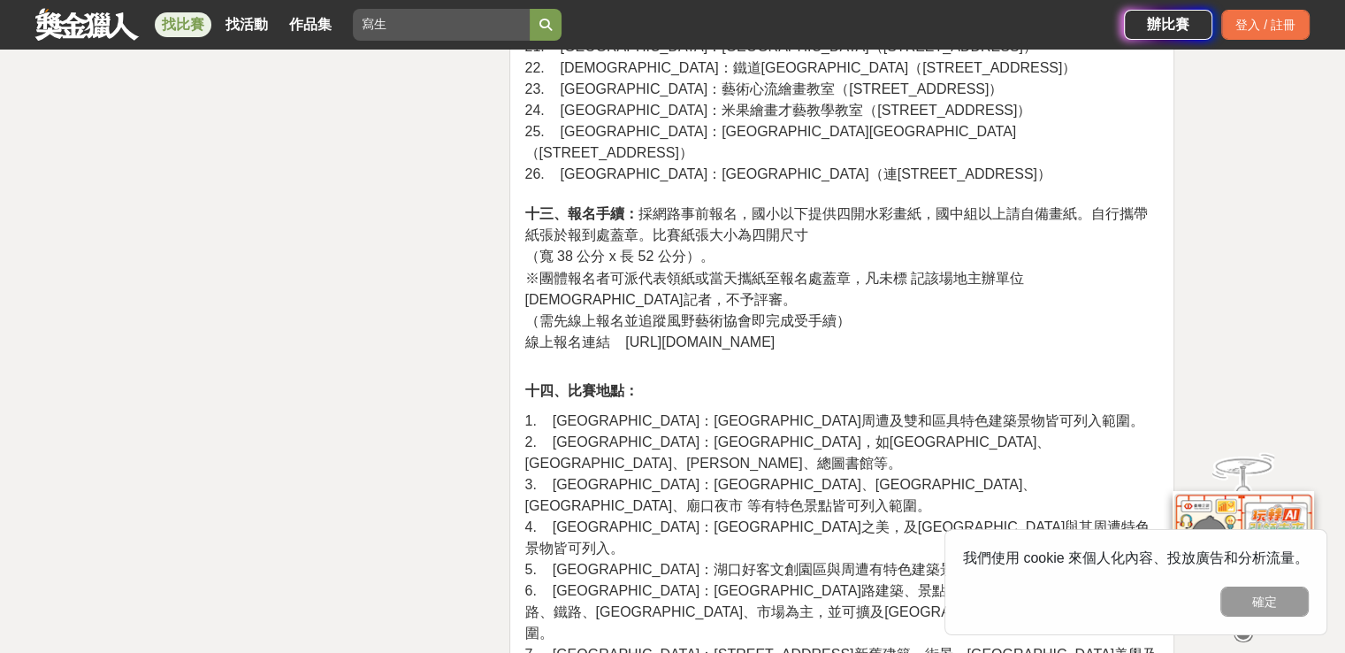
drag, startPoint x: 622, startPoint y: 170, endPoint x: 886, endPoint y: 170, distance: 264.4
click at [775, 333] on span "線上報名連結 [URL][DOMAIN_NAME]" at bounding box center [649, 340] width 250 height 15
copy span "[URL][DOMAIN_NAME]"
click at [820, 476] on span "3. [GEOGRAPHIC_DATA]：[GEOGRAPHIC_DATA]、[GEOGRAPHIC_DATA]、[GEOGRAPHIC_DATA]、廟口夜市…" at bounding box center [780, 494] width 512 height 36
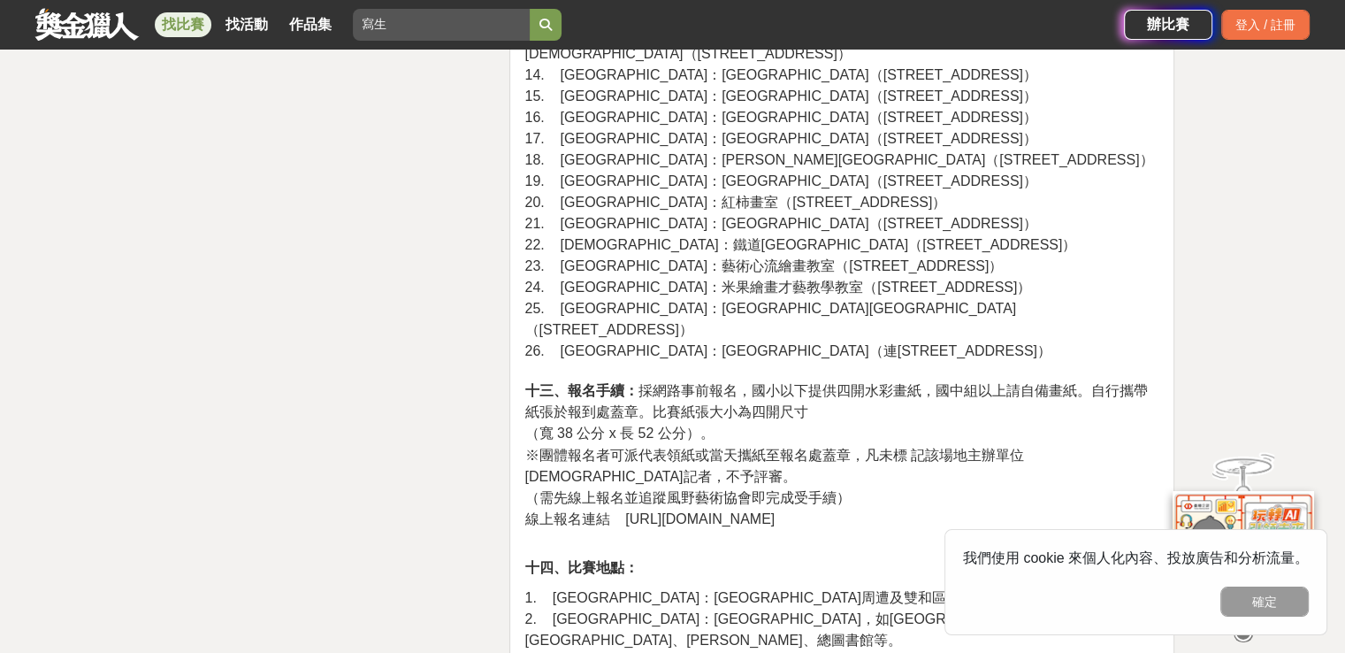
scroll to position [3360, 0]
